Goal: Task Accomplishment & Management: Manage account settings

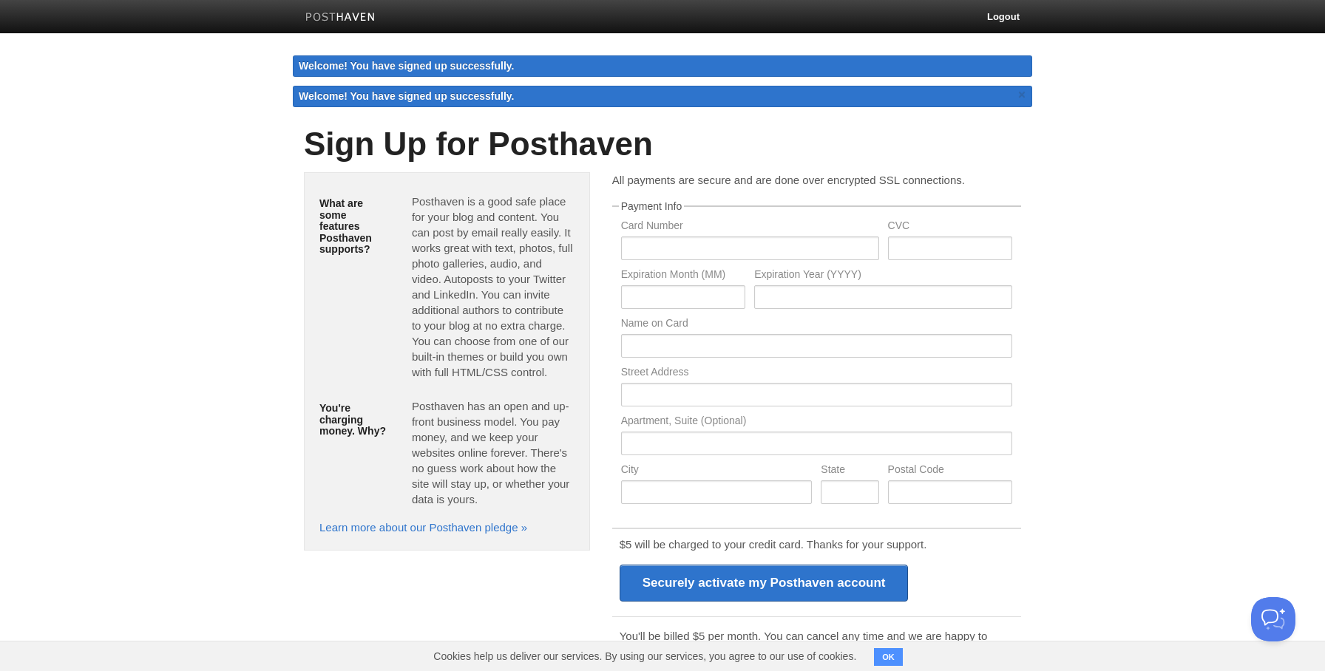
click at [1121, 211] on body "Logout Welcome! You have signed up successfully. Welcome! You have signed up su…" at bounding box center [662, 381] width 1325 height 763
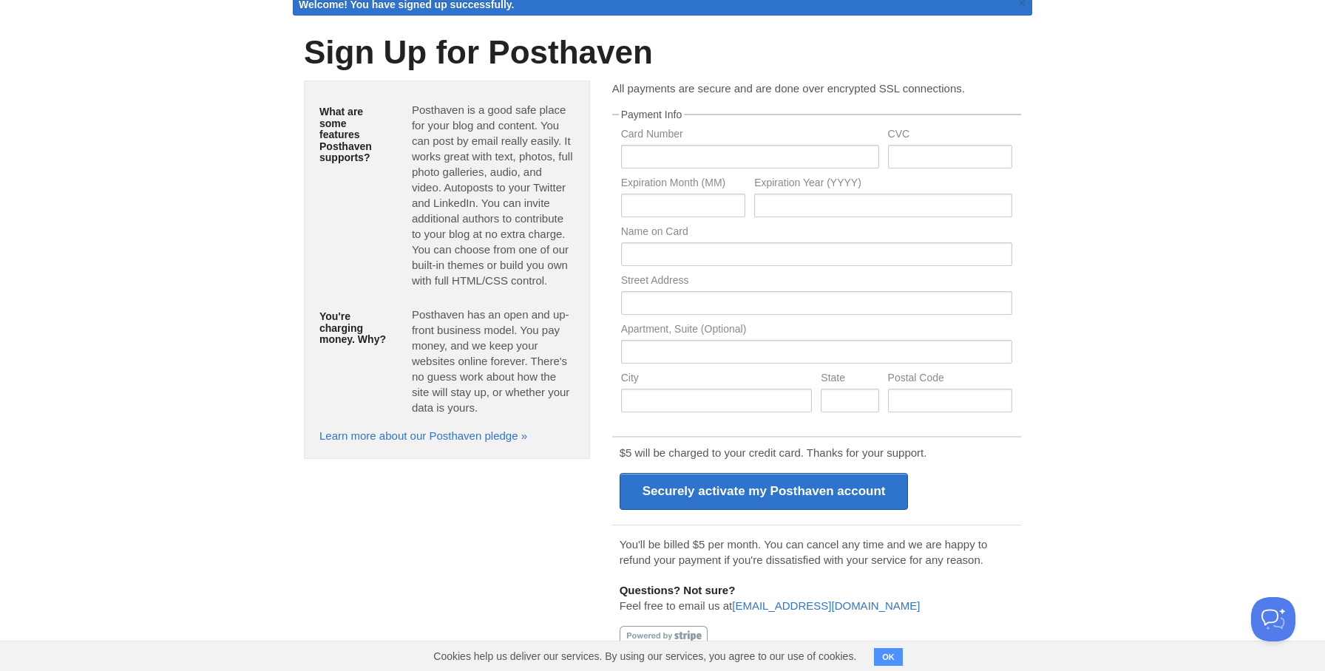
click at [1116, 207] on body "Logout Welcome! You have signed up successfully. Welcome! You have signed up su…" at bounding box center [662, 289] width 1325 height 763
drag, startPoint x: 886, startPoint y: 653, endPoint x: 898, endPoint y: 645, distance: 15.0
click at [886, 653] on button "OK" at bounding box center [888, 657] width 29 height 18
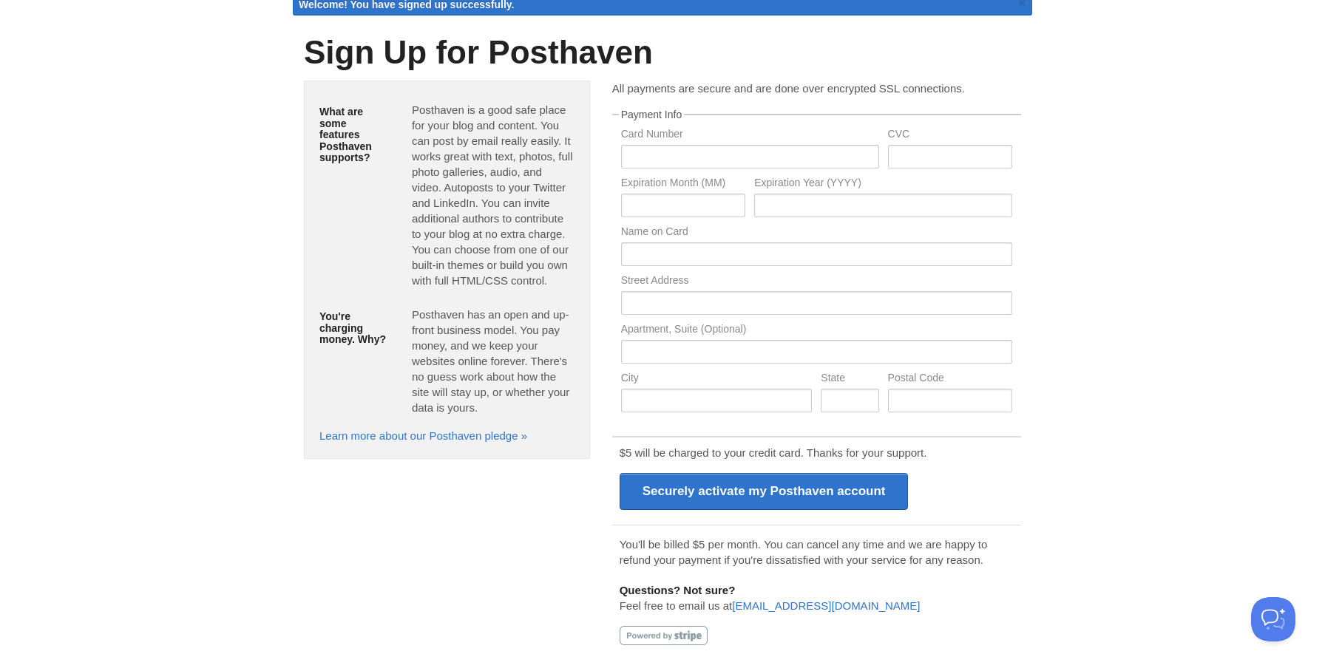
click at [1195, 312] on body "Logout Welcome! You have signed up successfully. Welcome! You have signed up su…" at bounding box center [662, 289] width 1325 height 763
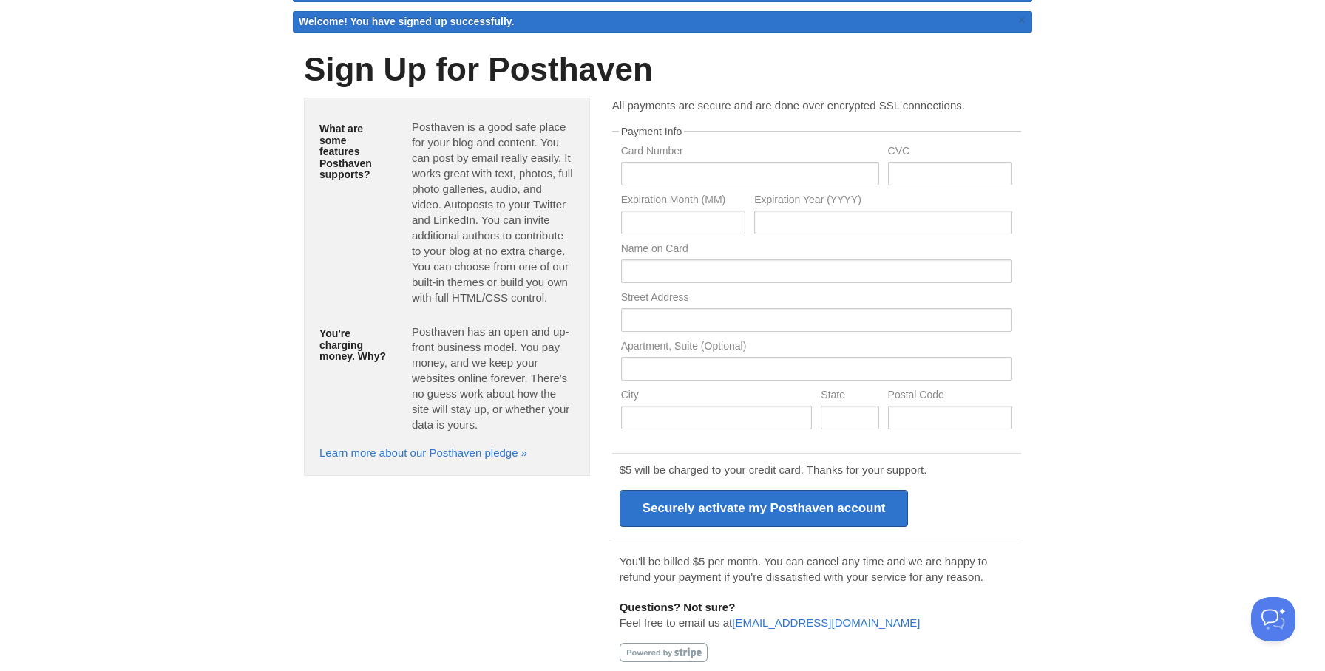
click at [1195, 313] on body "Logout Welcome! You have signed up successfully. Welcome! You have signed up su…" at bounding box center [662, 306] width 1325 height 763
click at [1195, 313] on body "Logout Welcome! You have signed up successfully. Welcome! You have signed up su…" at bounding box center [662, 307] width 1325 height 763
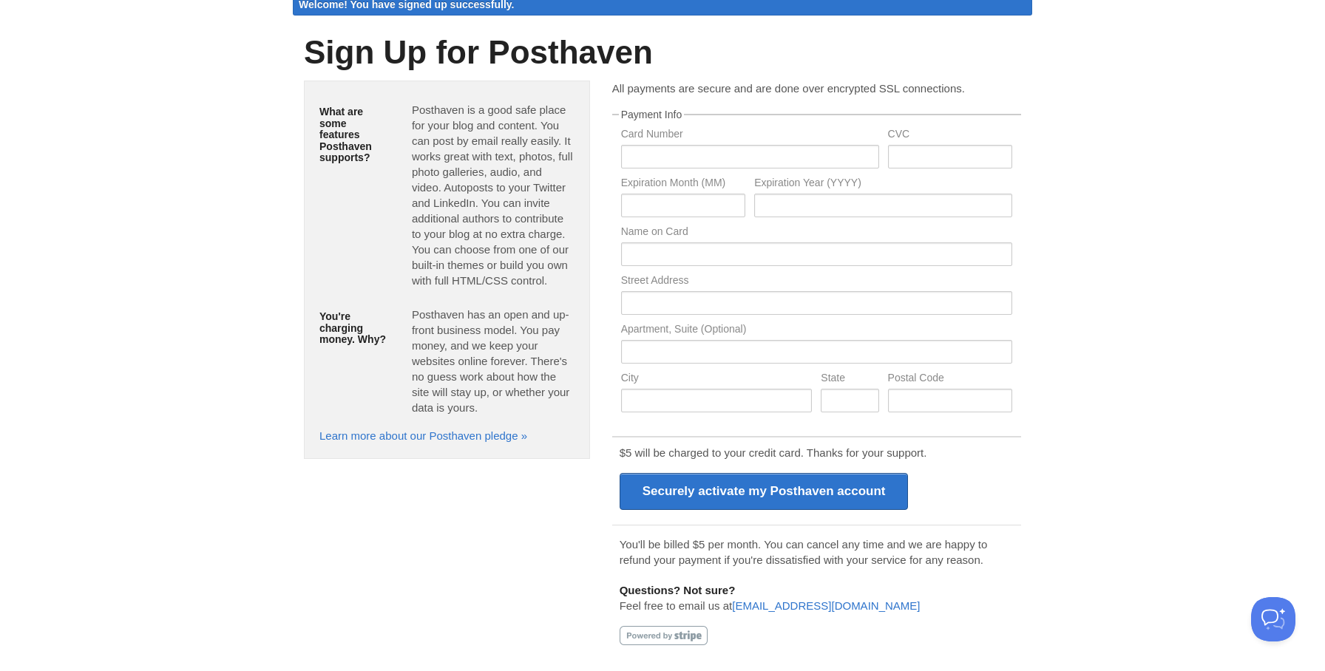
scroll to position [61, 0]
click at [1084, 521] on body "Logout Welcome! You have signed up successfully. Welcome! You have signed up su…" at bounding box center [662, 305] width 1325 height 733
click at [744, 154] on input "text" at bounding box center [750, 157] width 258 height 24
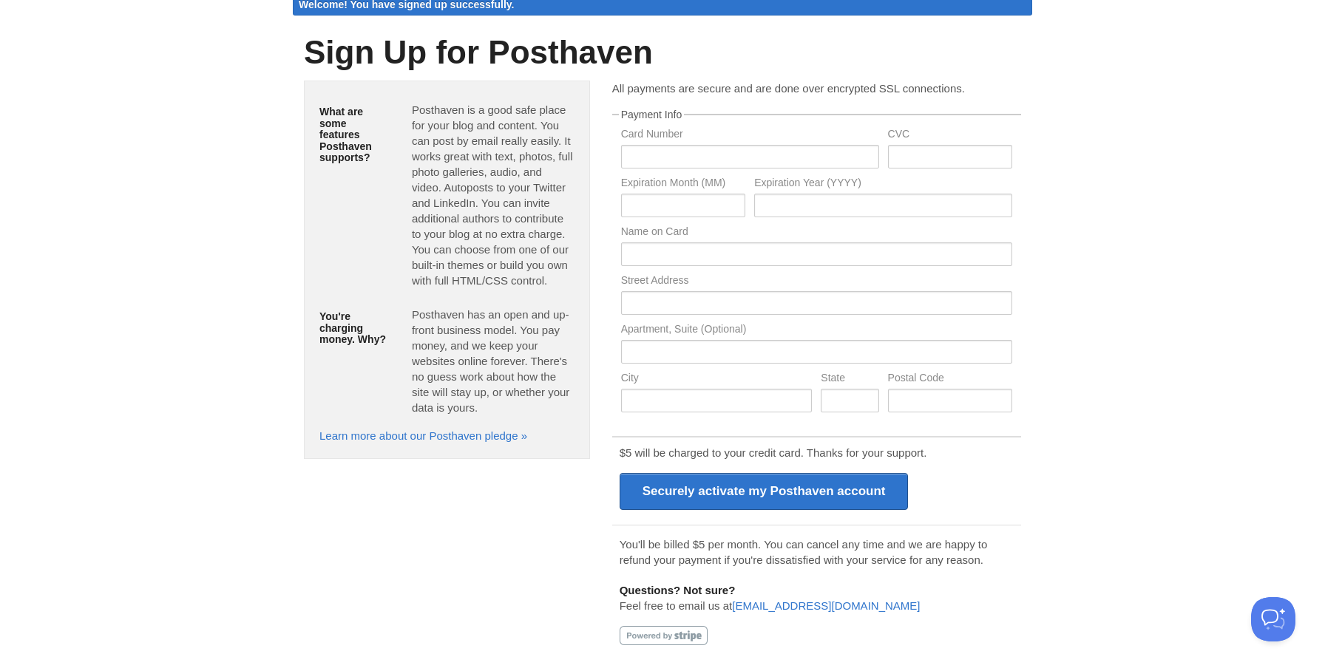
drag, startPoint x: 1186, startPoint y: 226, endPoint x: 1178, endPoint y: 226, distance: 8.1
click at [1186, 226] on body "Logout Welcome! You have signed up successfully. Welcome! You have signed up su…" at bounding box center [662, 305] width 1325 height 733
